Goal: Contribute content: Add original content to the website for others to see

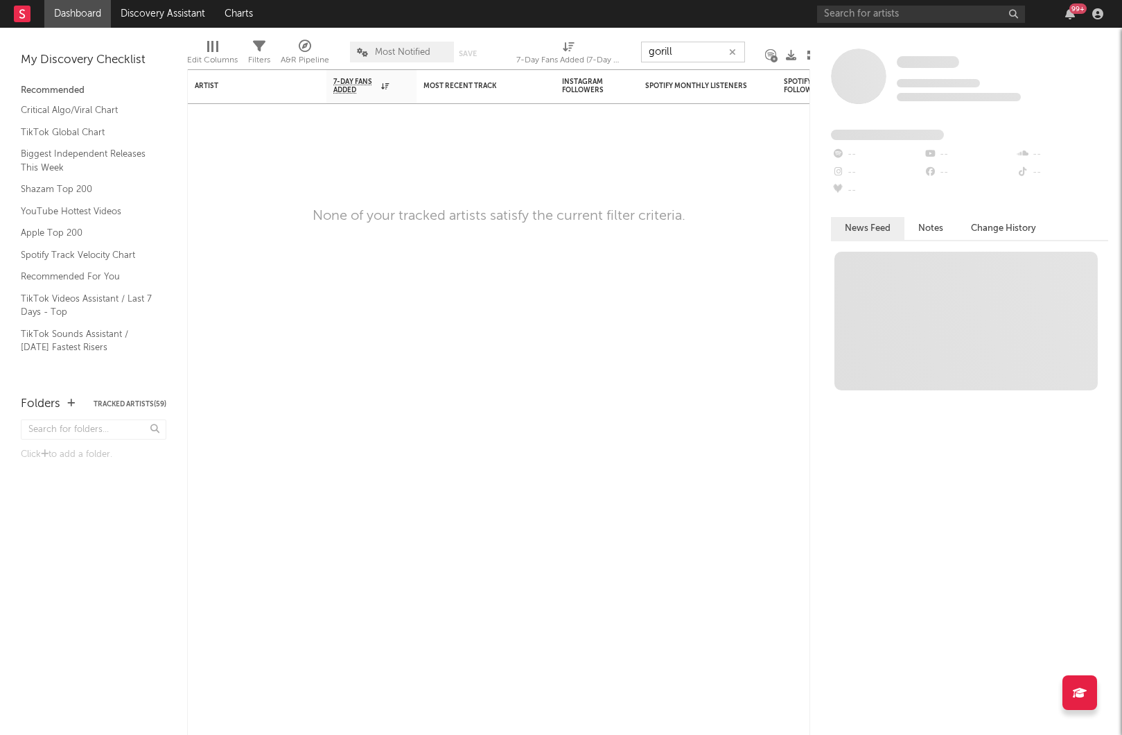
type input "gorill"
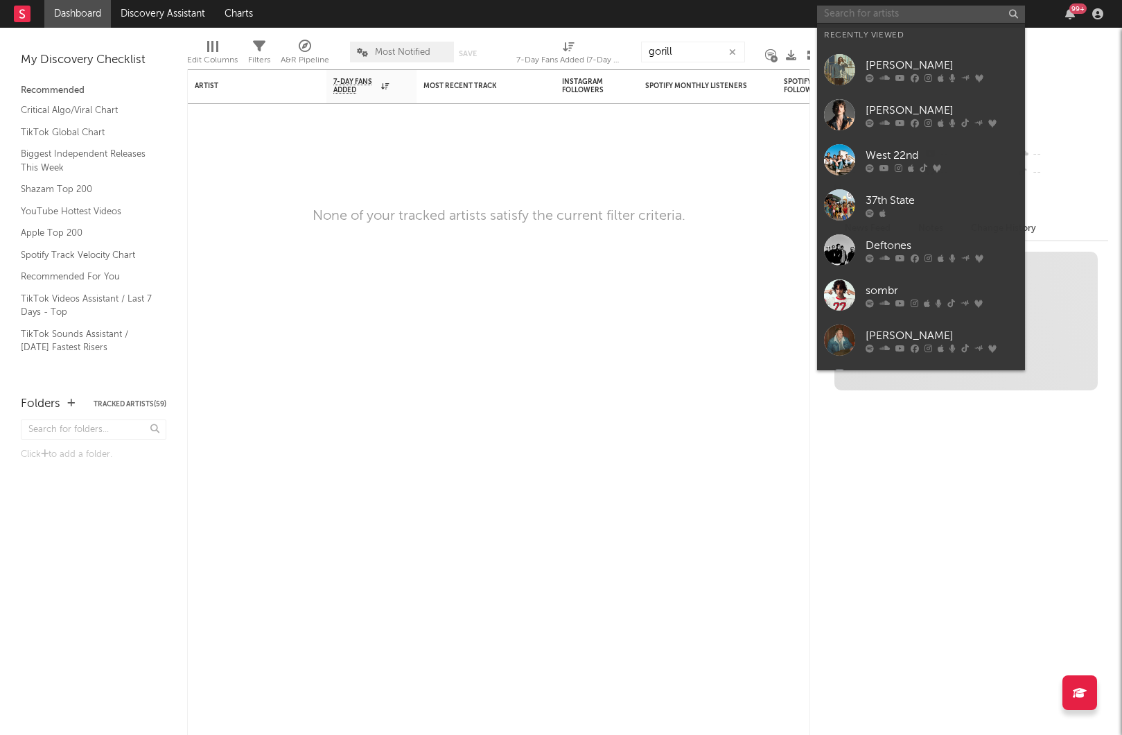
click at [920, 16] on input "text" at bounding box center [921, 14] width 208 height 17
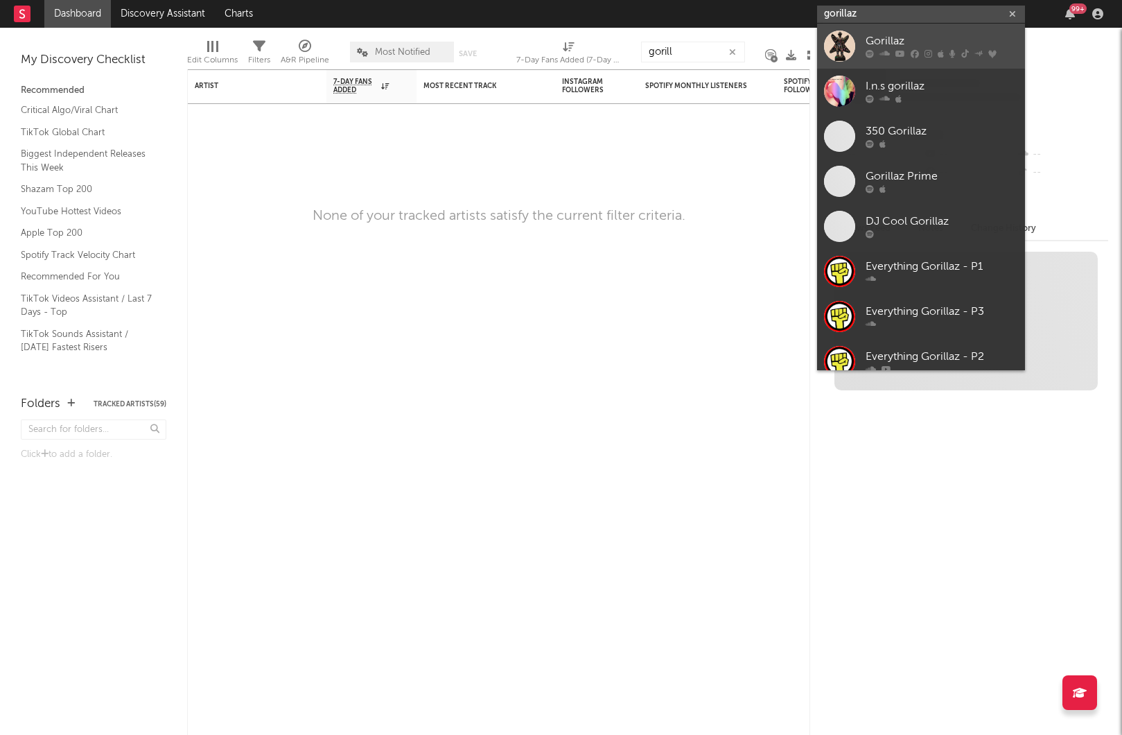
type input "gorillaz"
click at [907, 61] on link "Gorillaz" at bounding box center [921, 46] width 208 height 45
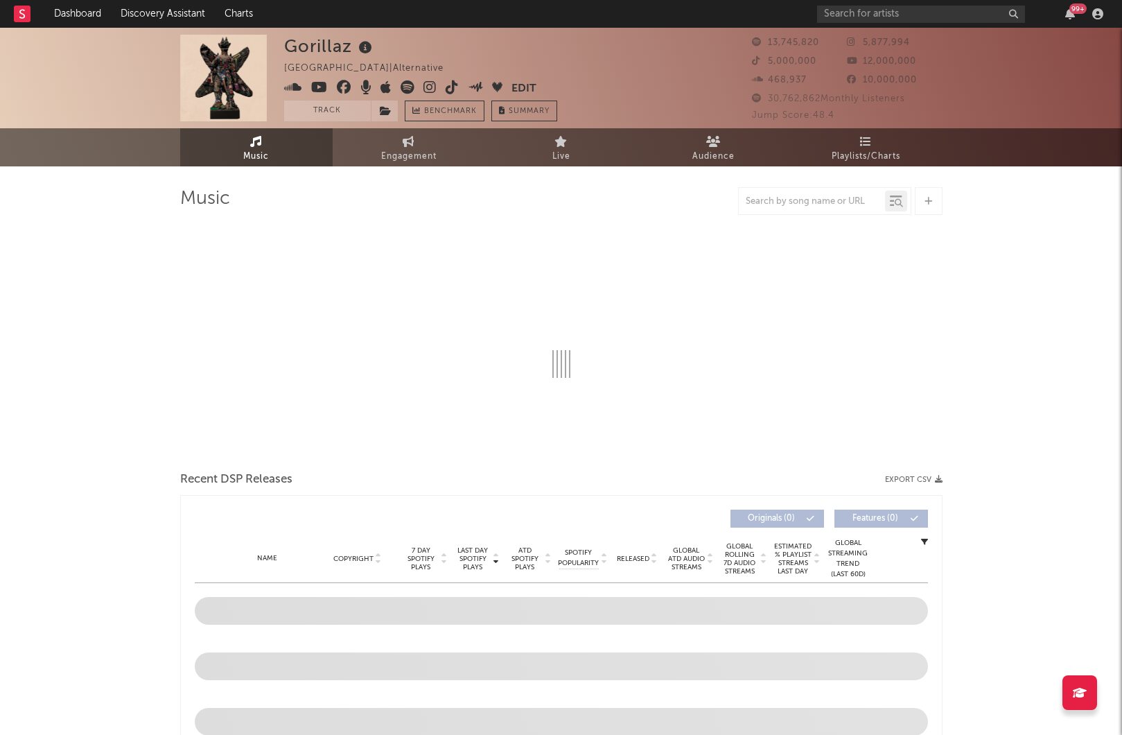
select select "6m"
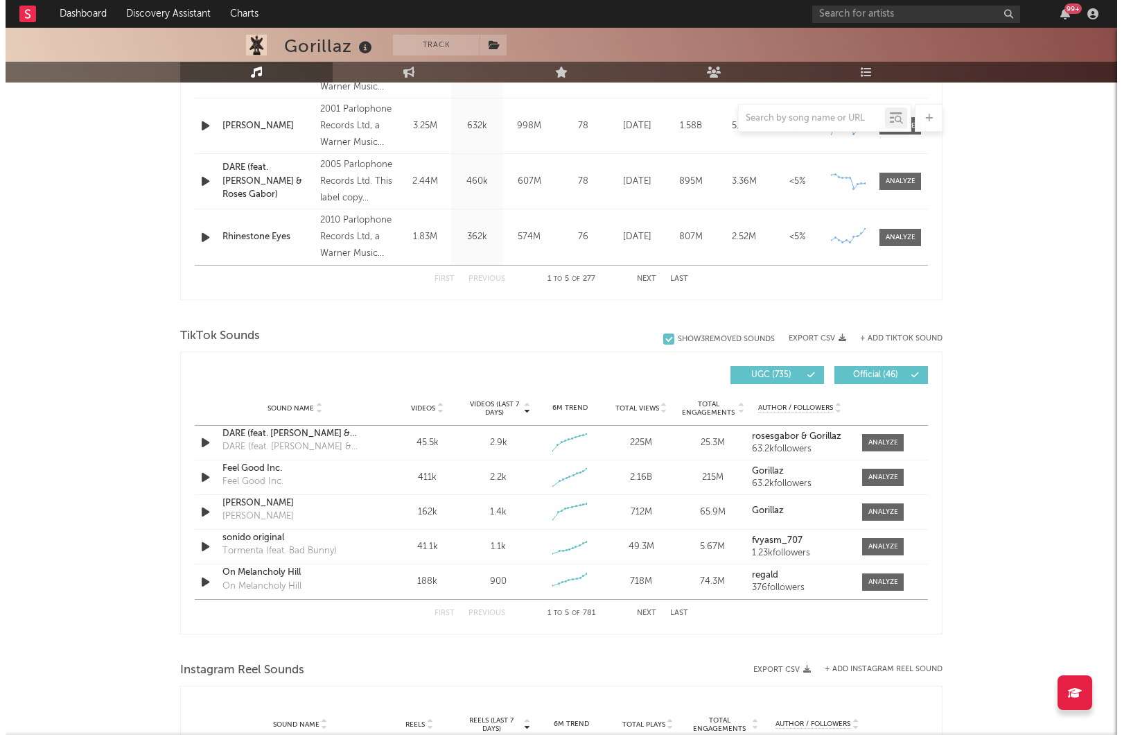
scroll to position [713, 0]
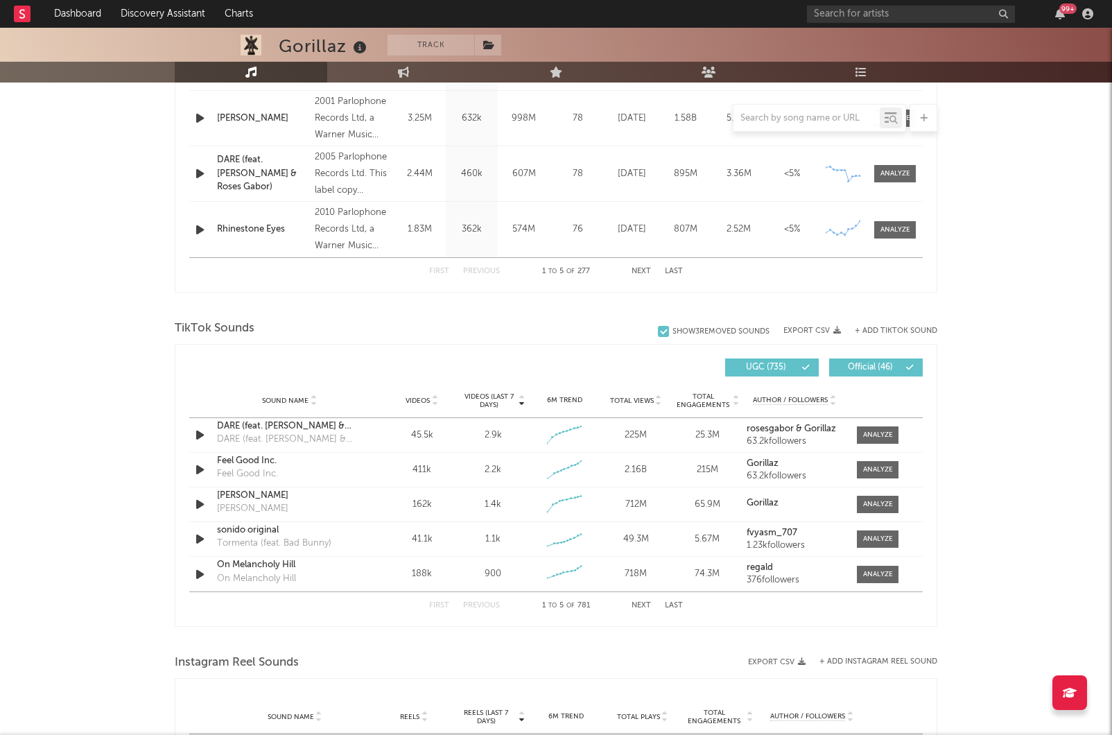
click at [932, 458] on div "Videos (last 7 days) Sound Name Videos Videos (last 7 days) Total Views Total E…" at bounding box center [556, 485] width 763 height 283
click at [909, 324] on div "+ Add TikTok Sound" at bounding box center [889, 331] width 96 height 14
click at [923, 331] on button "+ Add TikTok Sound" at bounding box center [896, 331] width 82 height 8
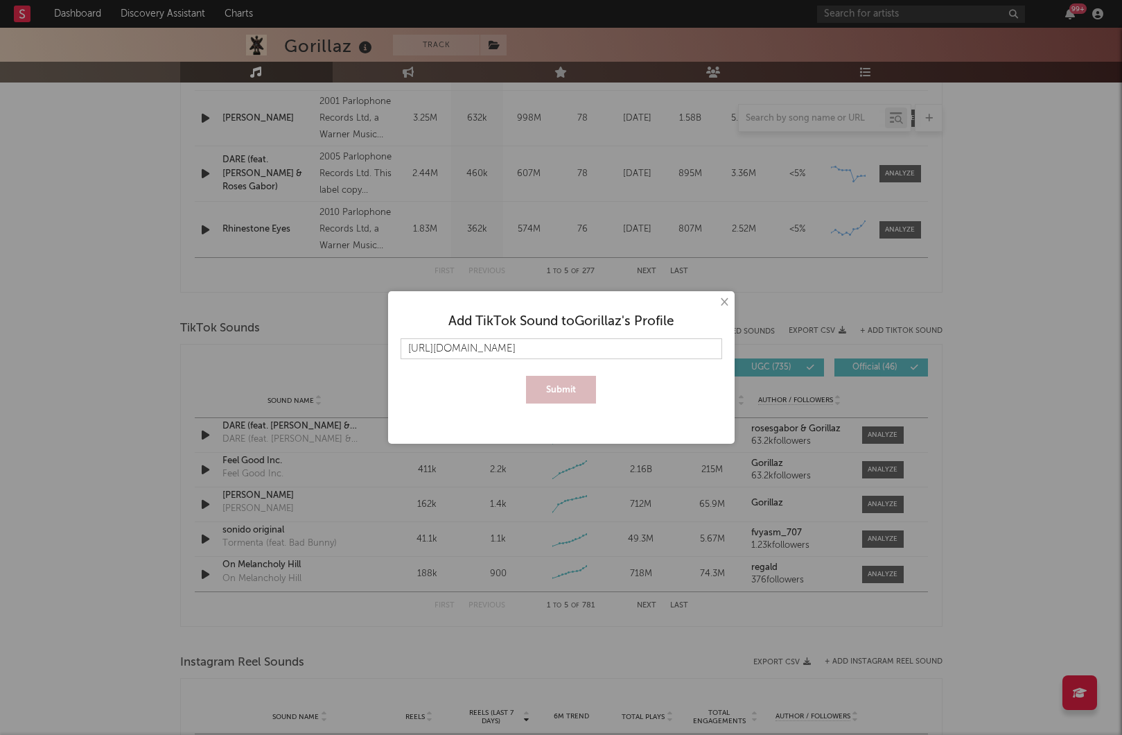
scroll to position [0, 53]
type input "[URL][DOMAIN_NAME]"
click at [568, 385] on button "Submit" at bounding box center [561, 390] width 70 height 28
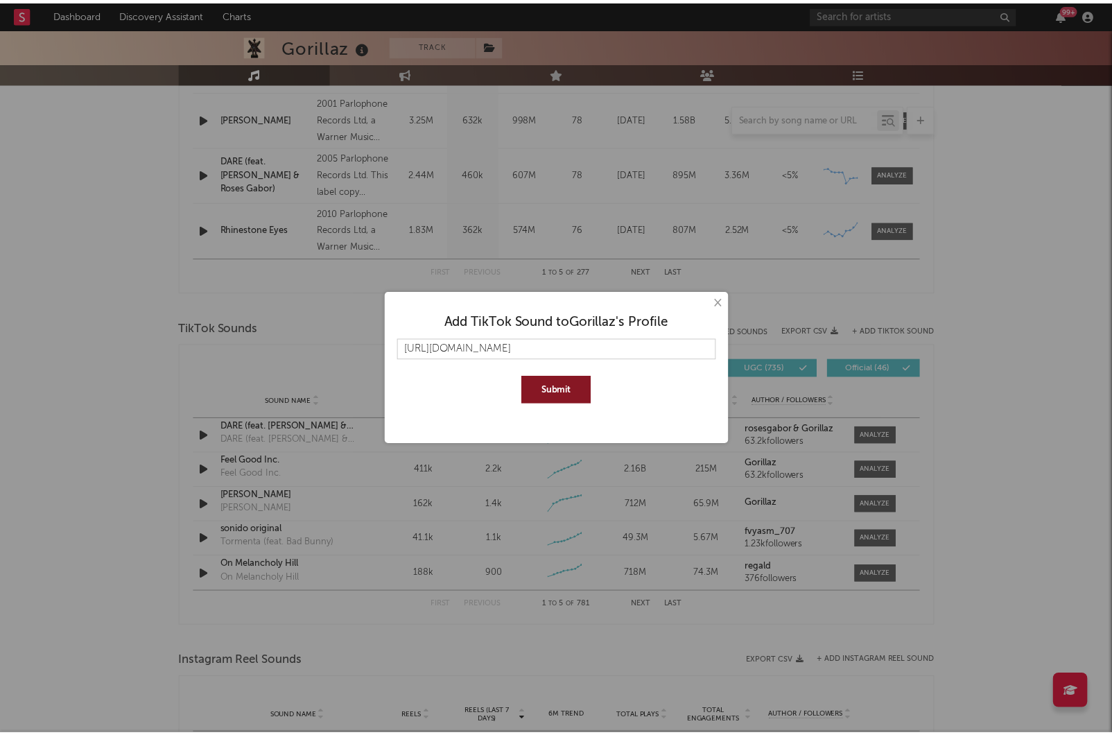
scroll to position [0, 0]
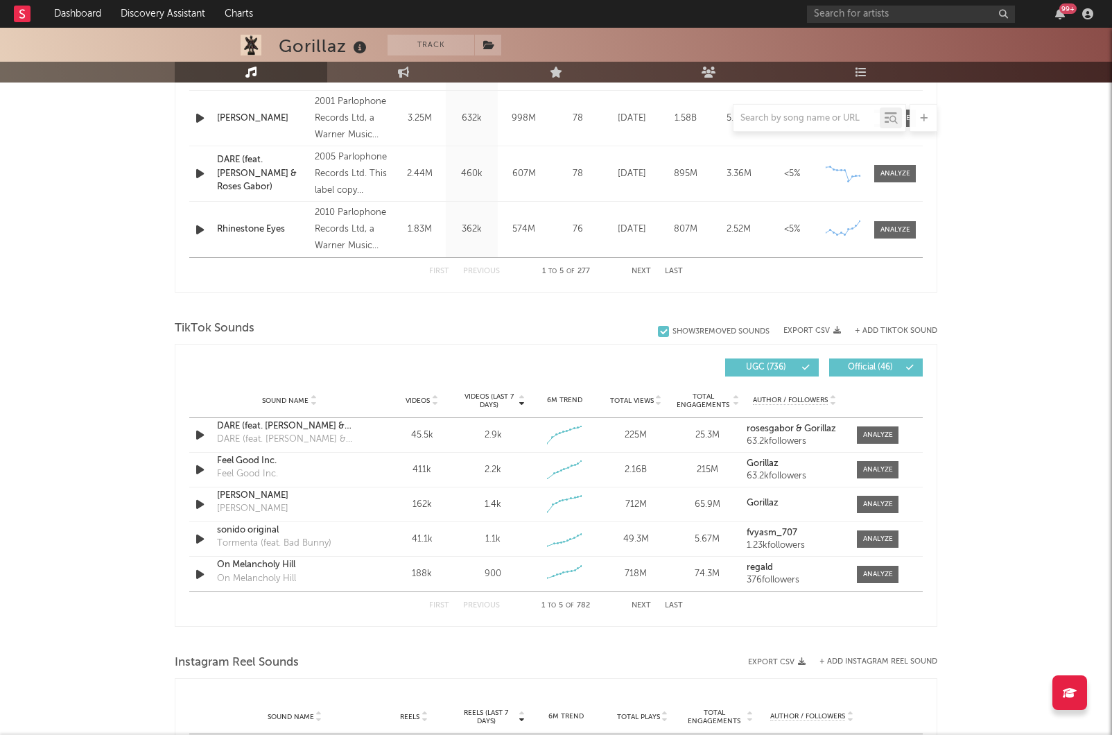
click at [795, 111] on div at bounding box center [806, 118] width 146 height 17
click at [767, 104] on div at bounding box center [819, 118] width 173 height 28
click at [762, 118] on input "text" at bounding box center [806, 118] width 146 height 11
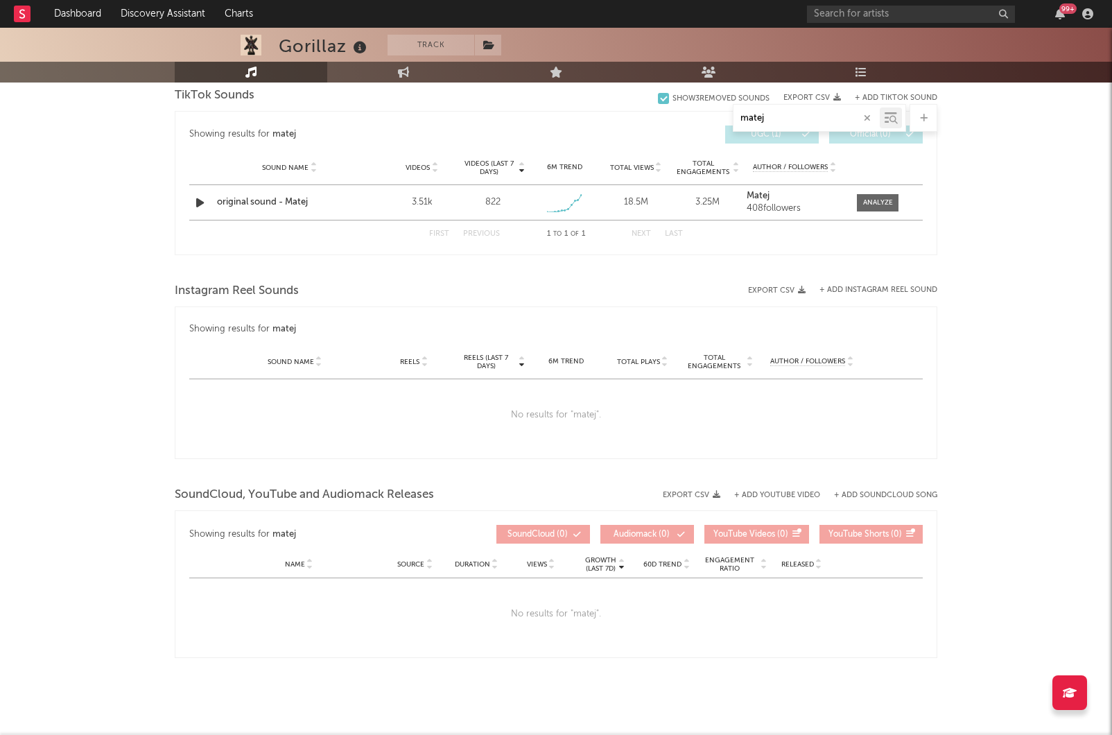
scroll to position [600, 0]
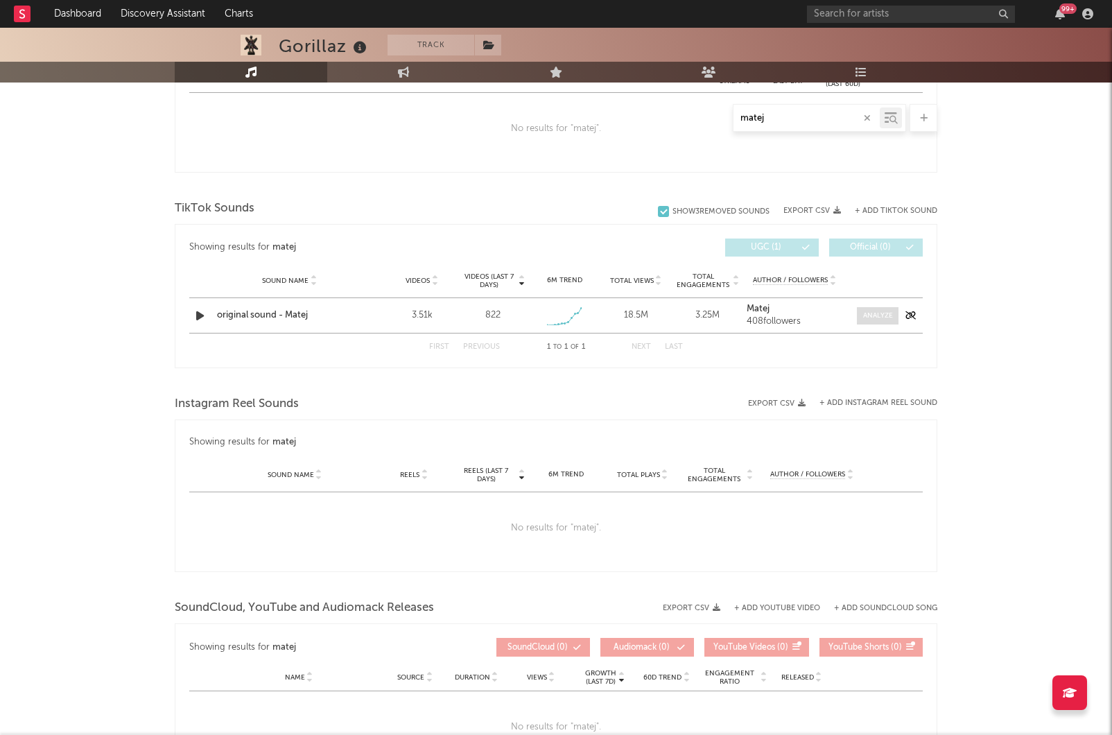
type input "matej"
click at [877, 309] on span at bounding box center [878, 315] width 42 height 17
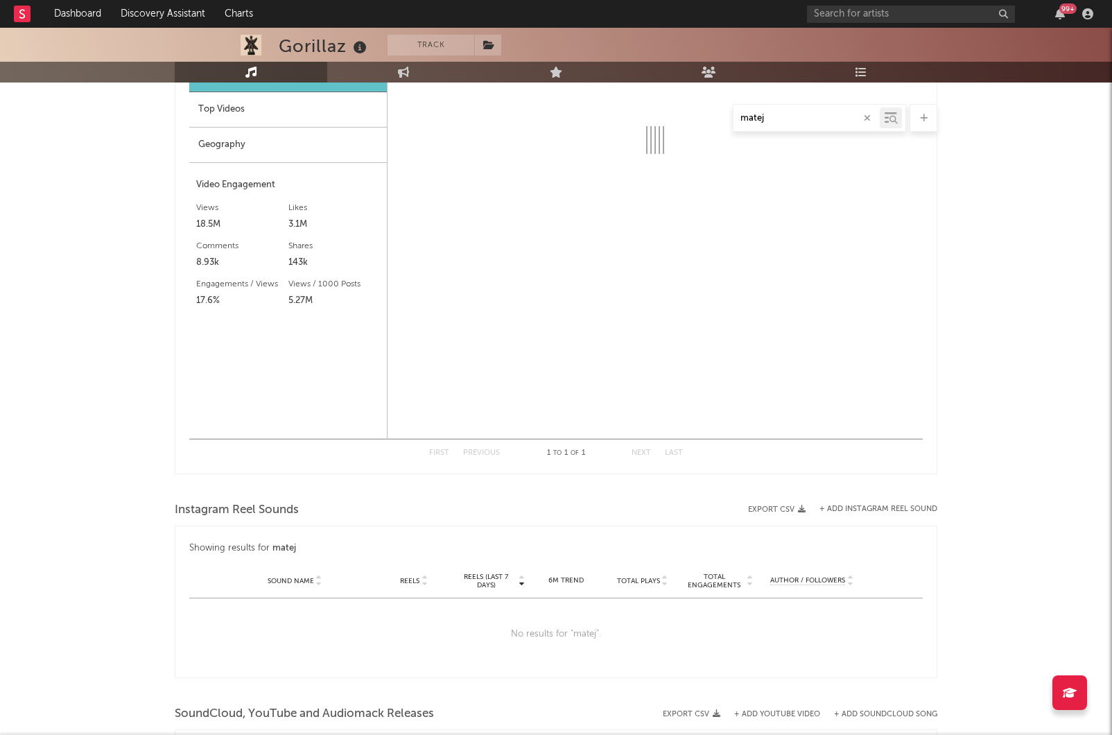
select select "1w"
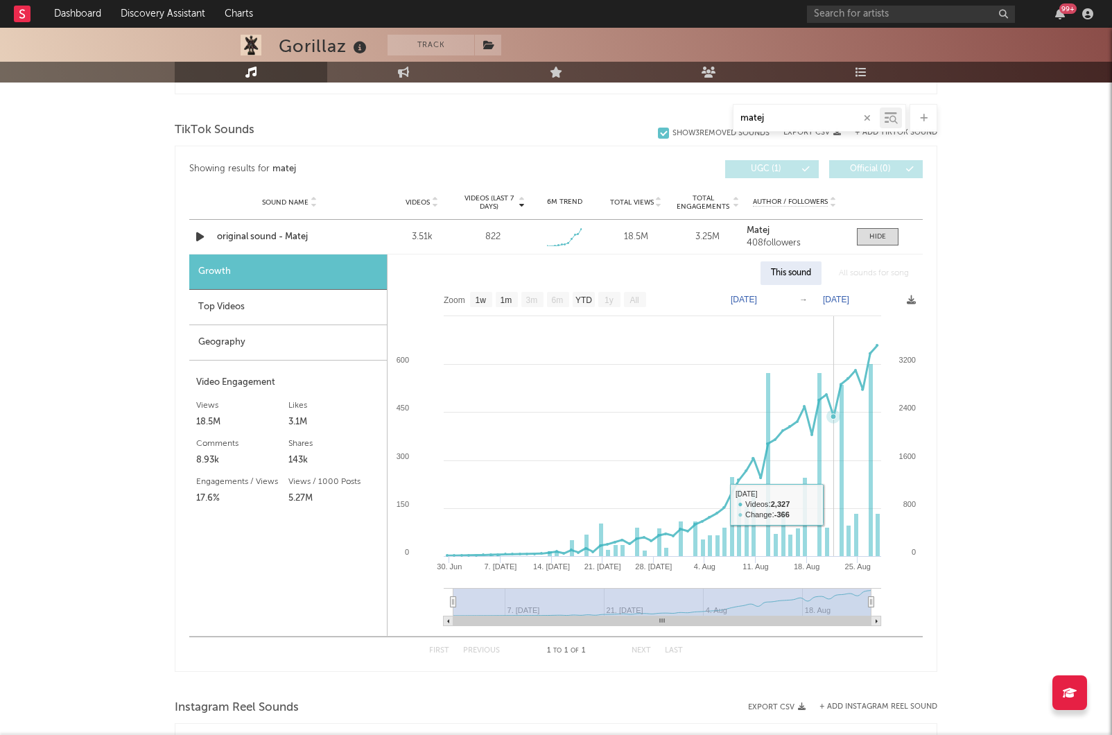
scroll to position [670, 0]
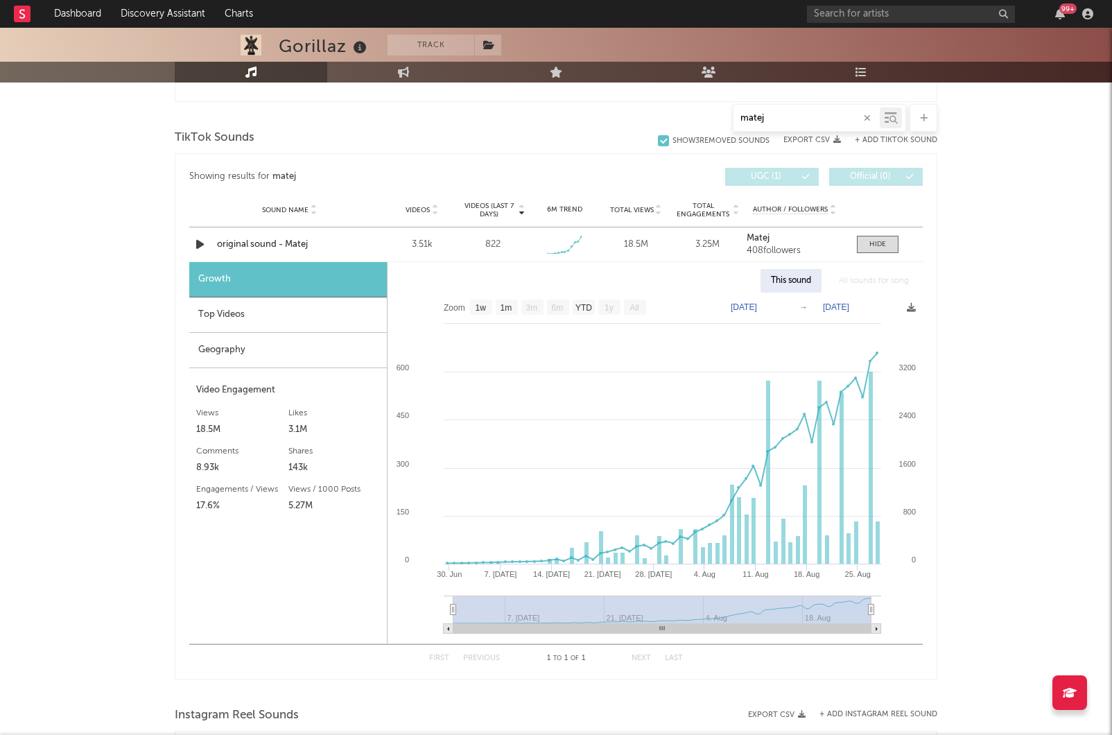
click at [1027, 405] on div "Gorillaz Track [GEOGRAPHIC_DATA] | Alternative Edit Track Benchmark Summary 13,…" at bounding box center [556, 271] width 1112 height 1829
